Goal: Information Seeking & Learning: Check status

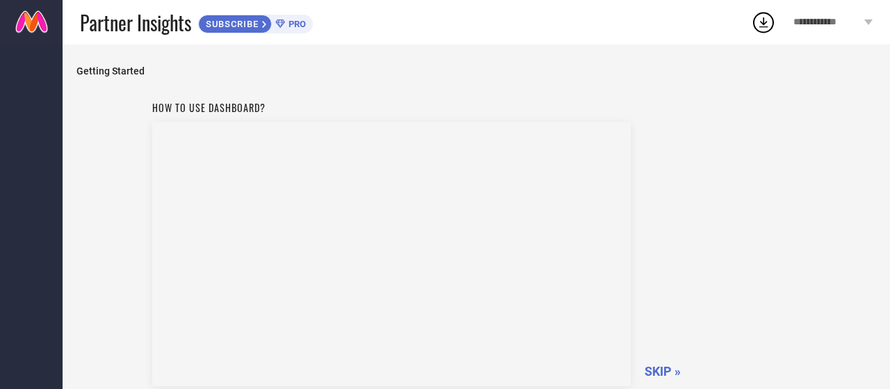
click at [668, 372] on span "SKIP »" at bounding box center [663, 371] width 36 height 15
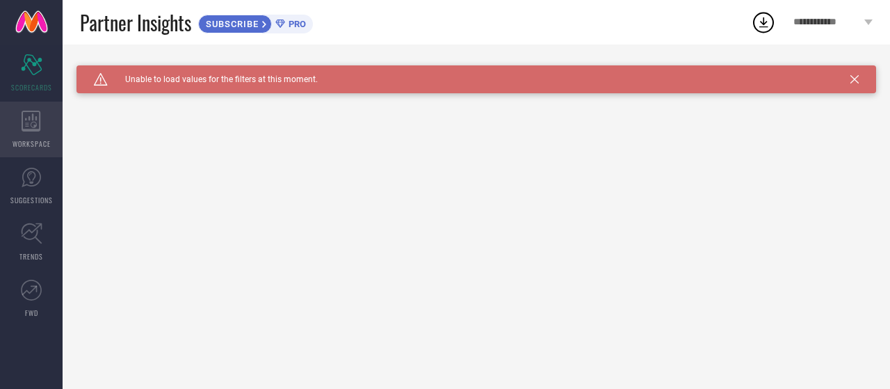
click at [37, 127] on icon at bounding box center [31, 121] width 19 height 21
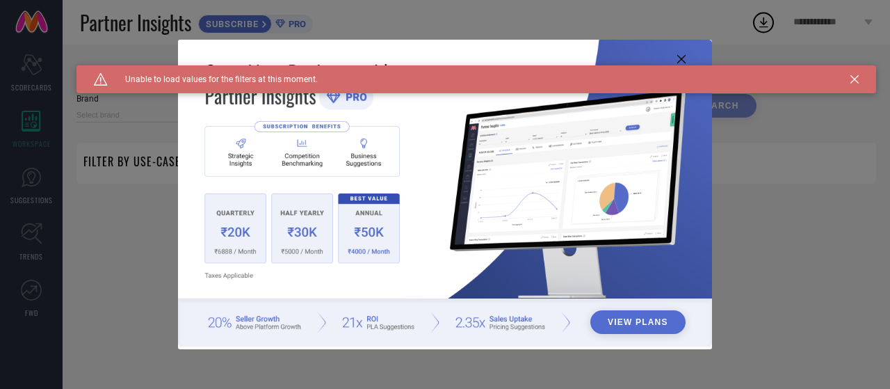
type input "1 STOP FASHION"
type input "All"
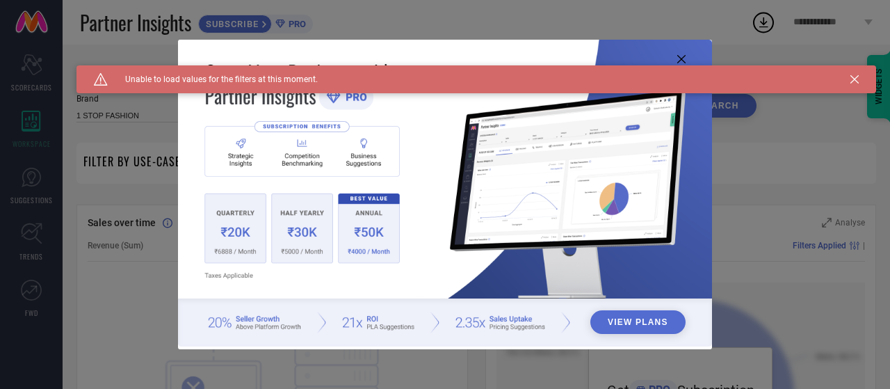
click at [647, 321] on button "View Plans" at bounding box center [637, 322] width 95 height 24
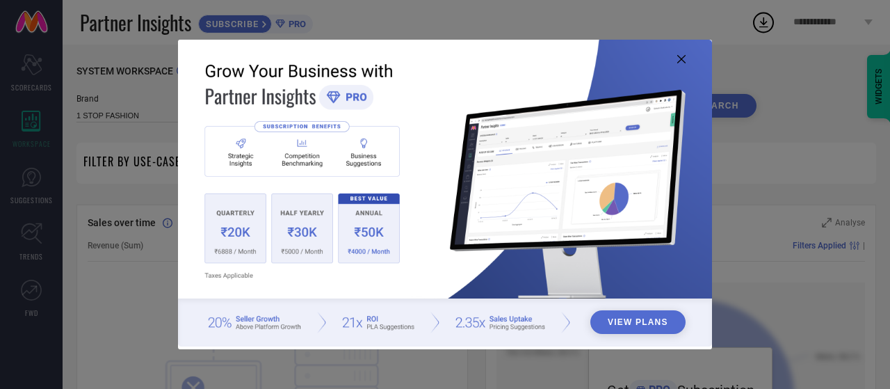
click at [469, 58] on img at bounding box center [445, 193] width 534 height 307
drag, startPoint x: 300, startPoint y: 149, endPoint x: 366, endPoint y: 107, distance: 78.7
click at [300, 147] on img at bounding box center [445, 193] width 534 height 307
click at [681, 59] on icon at bounding box center [681, 59] width 8 height 8
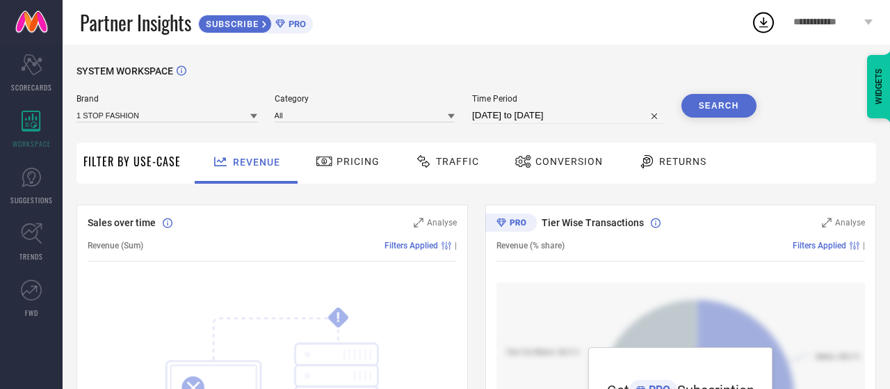
click at [467, 165] on span "Traffic" at bounding box center [457, 161] width 43 height 11
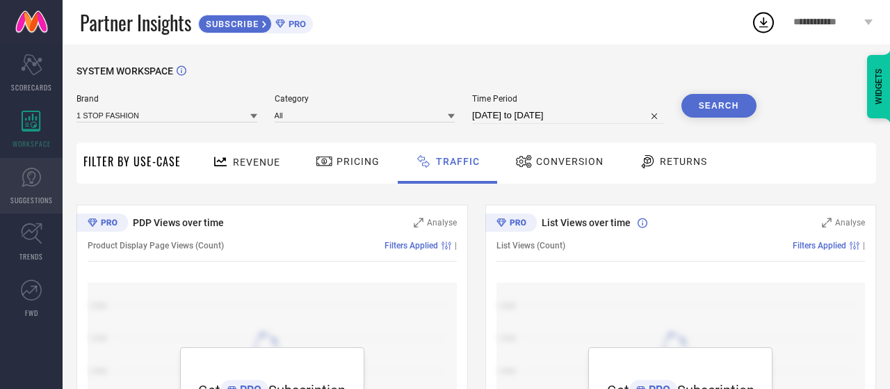
click at [27, 186] on icon at bounding box center [31, 177] width 21 height 21
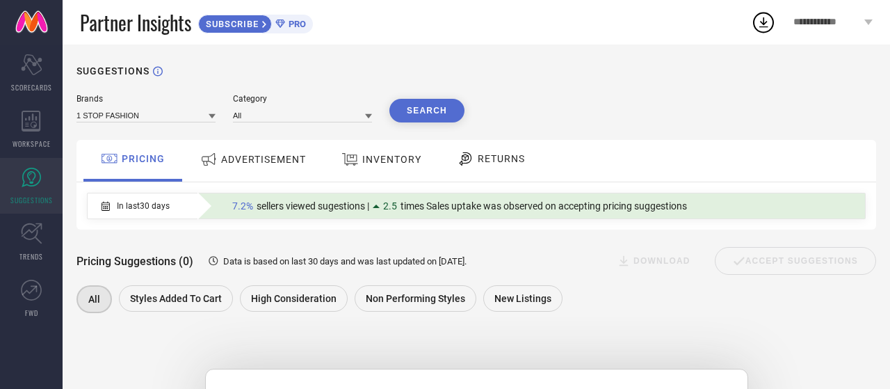
click at [364, 158] on span "INVENTORY" at bounding box center [391, 159] width 59 height 11
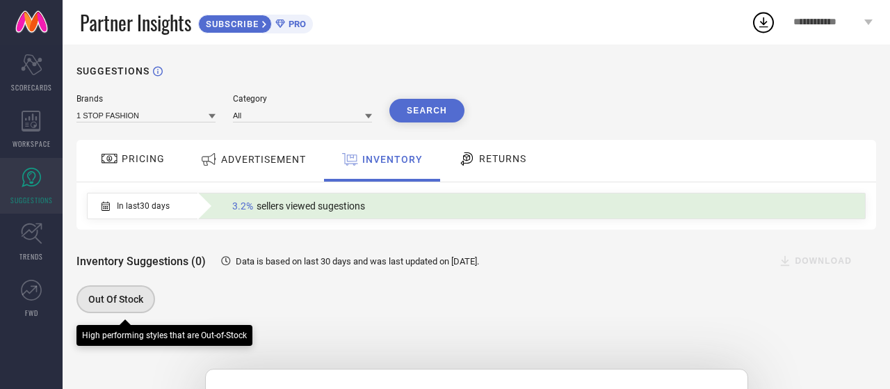
click at [113, 297] on span "Out Of Stock" at bounding box center [115, 298] width 55 height 11
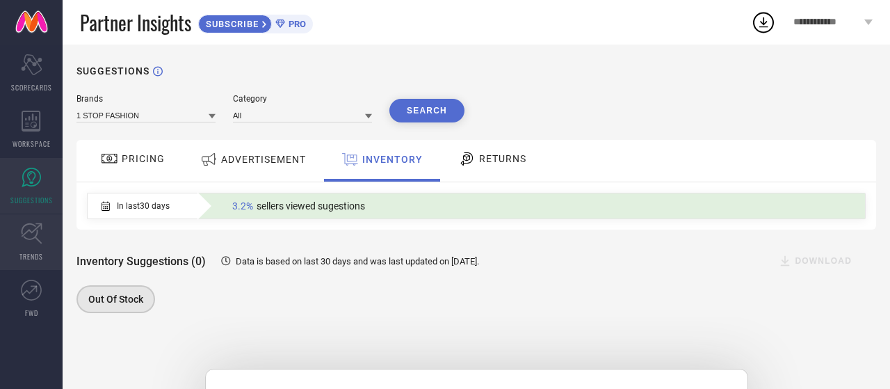
click at [35, 241] on icon at bounding box center [32, 234] width 22 height 22
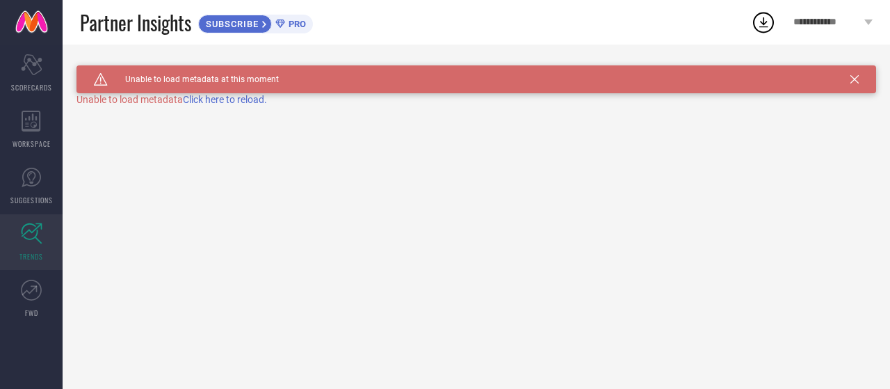
click at [31, 25] on link at bounding box center [31, 22] width 63 height 45
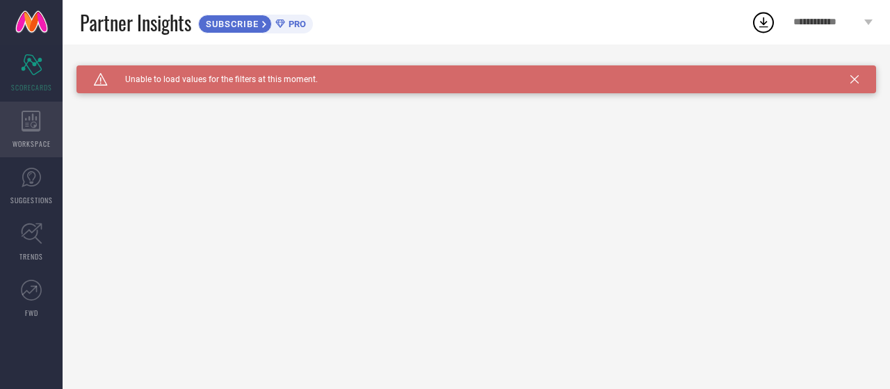
click at [41, 128] on div "WORKSPACE" at bounding box center [31, 130] width 63 height 56
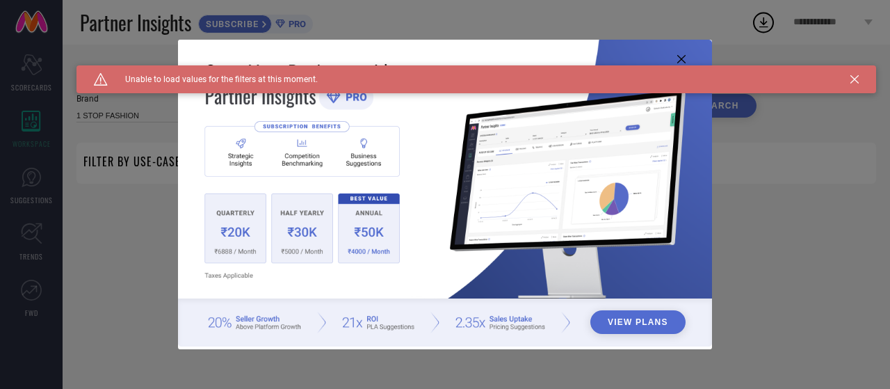
type input "1 STOP FASHION"
type input "All"
